Goal: Task Accomplishment & Management: Manage account settings

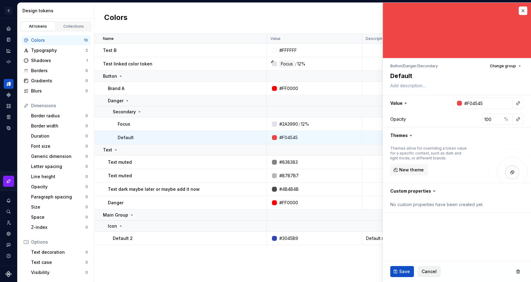
click at [430, 276] on button "Cancel" at bounding box center [429, 271] width 23 height 11
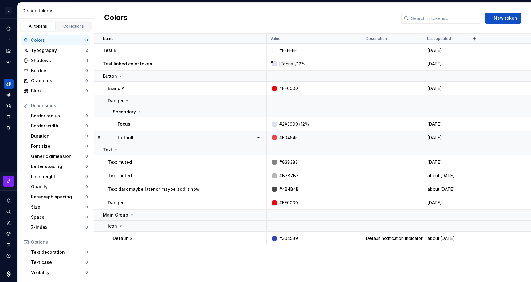
click at [275, 138] on div at bounding box center [274, 137] width 5 height 5
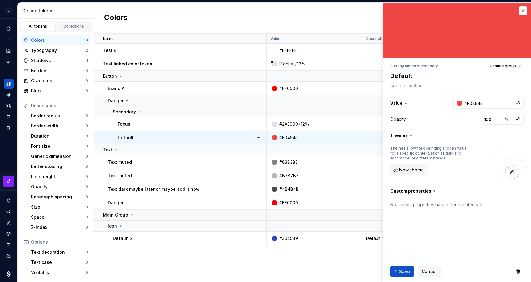
type textarea "*"
